Goal: Information Seeking & Learning: Understand process/instructions

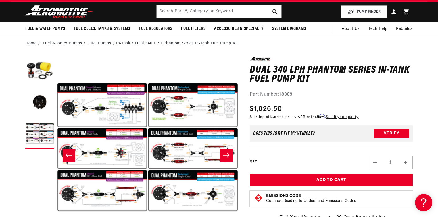
scroll to position [0, 1094]
click at [202, 14] on input "text" at bounding box center [219, 11] width 125 height 13
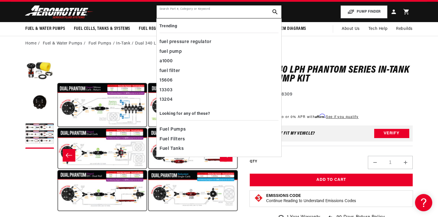
scroll to position [0, 365]
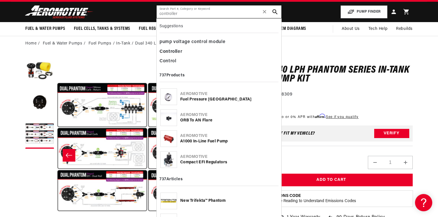
type input "controller"
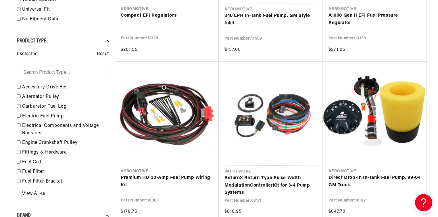
scroll to position [0, 365]
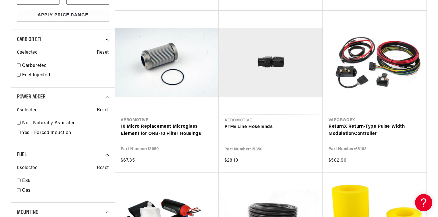
scroll to position [0, 729]
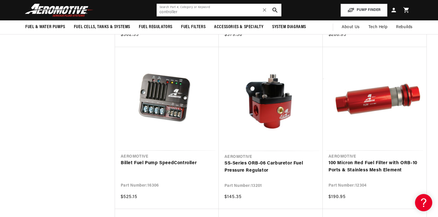
scroll to position [0, 1094]
drag, startPoint x: 204, startPoint y: 13, endPoint x: 152, endPoint y: 14, distance: 52.6
click at [152, 14] on header "Fuel & Water Pumps Back In-Tank In-Line Fuel Pumps" at bounding box center [219, 10] width 416 height 20
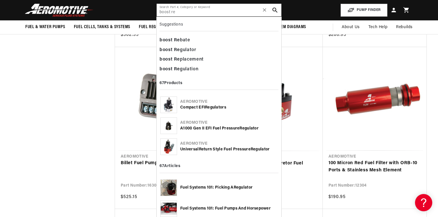
scroll to position [0, 0]
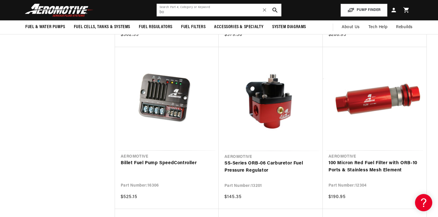
type input "b"
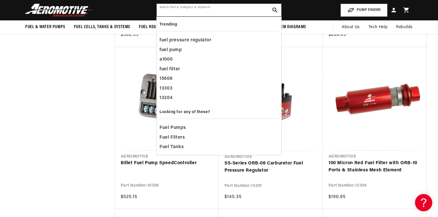
scroll to position [0, 365]
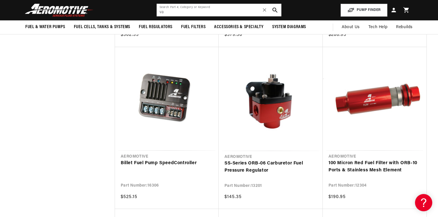
type input "v"
type input "r"
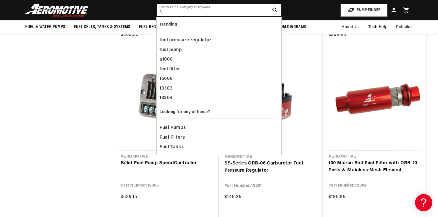
scroll to position [0, 729]
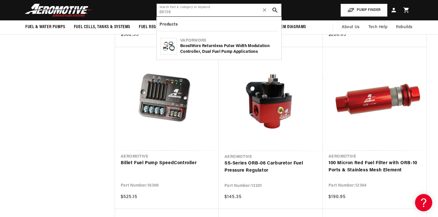
type input "66138"
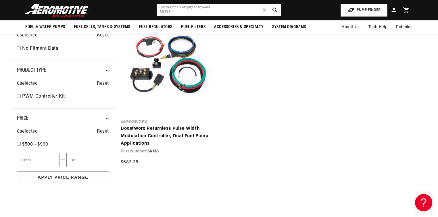
scroll to position [85, 0]
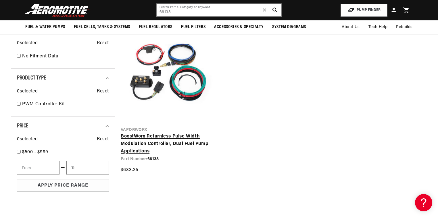
click at [204, 133] on link "BoostWorx Returnless Pulse Width Modulation Controller, Dual Fuel Pump Applicat…" at bounding box center [167, 144] width 92 height 22
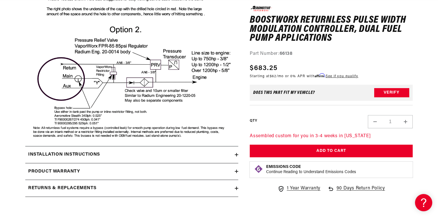
click at [234, 155] on div "Installation Instructions" at bounding box center [130, 154] width 210 height 7
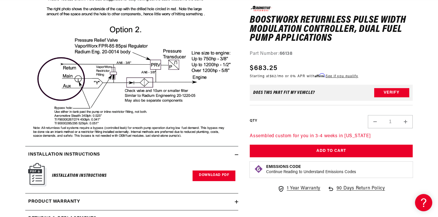
click at [220, 175] on link "Download PDF" at bounding box center [214, 176] width 43 height 11
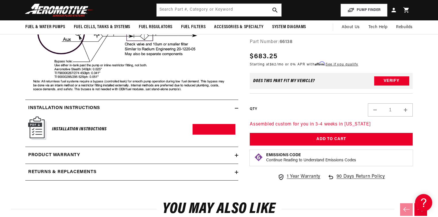
scroll to position [1151, 0]
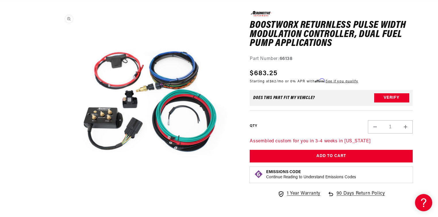
click at [57, 193] on button "Open media 1 in modal" at bounding box center [57, 193] width 0 height 0
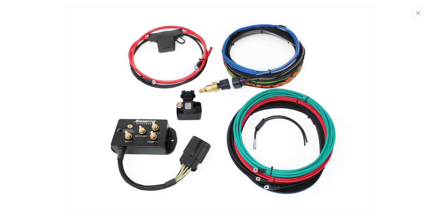
scroll to position [0, 729]
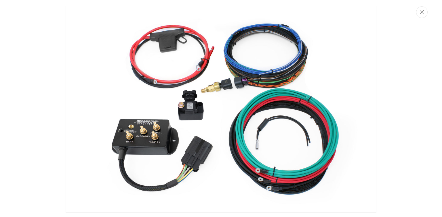
click at [50, 95] on div "Media gallery" at bounding box center [221, 108] width 442 height 217
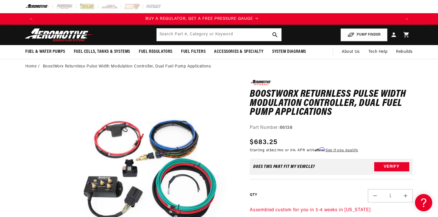
scroll to position [0, 0]
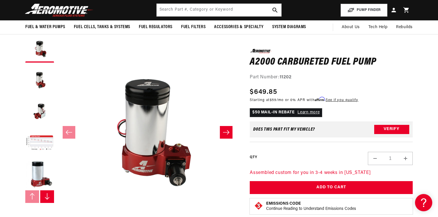
scroll to position [2151, 0]
